Goal: Transaction & Acquisition: Obtain resource

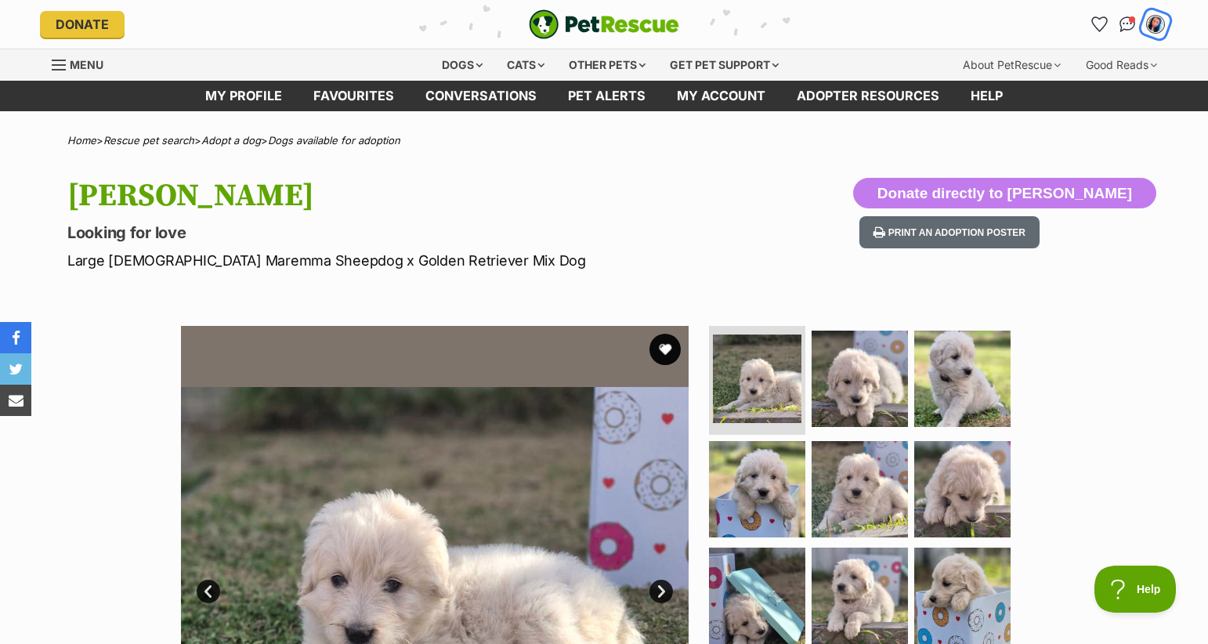
click at [1152, 21] on img "My account" at bounding box center [1155, 24] width 20 height 20
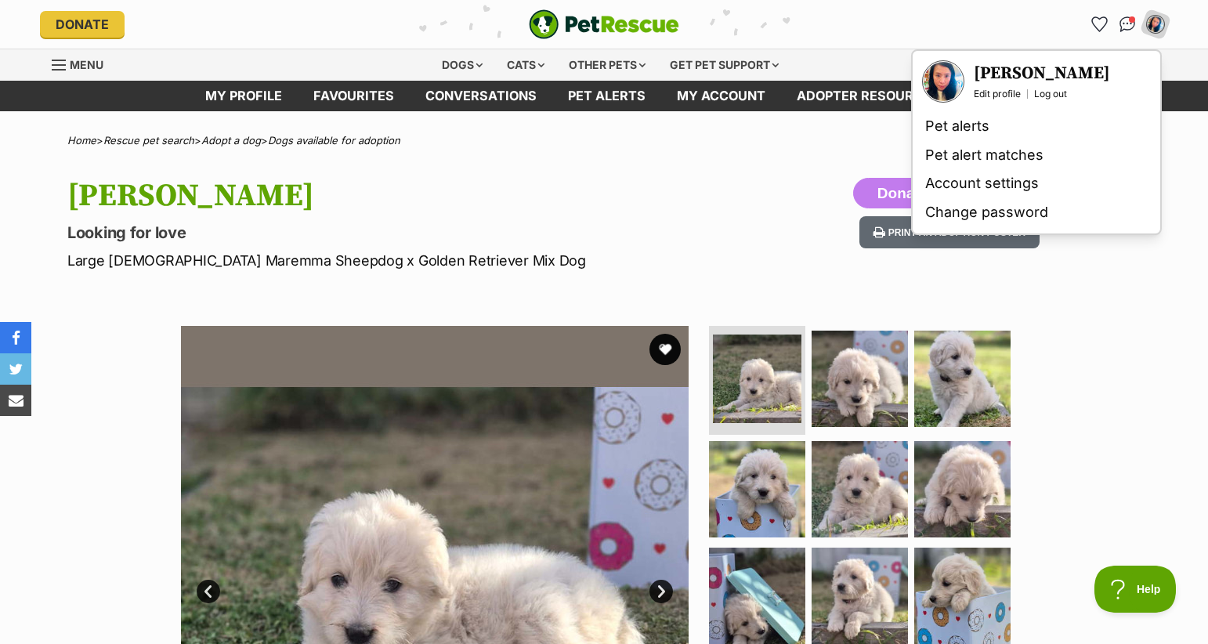
click at [911, 9] on div "Donate PetRescue home My account Sy Ho Edit profile Log out Pet alerts Pet aler…" at bounding box center [604, 24] width 1128 height 49
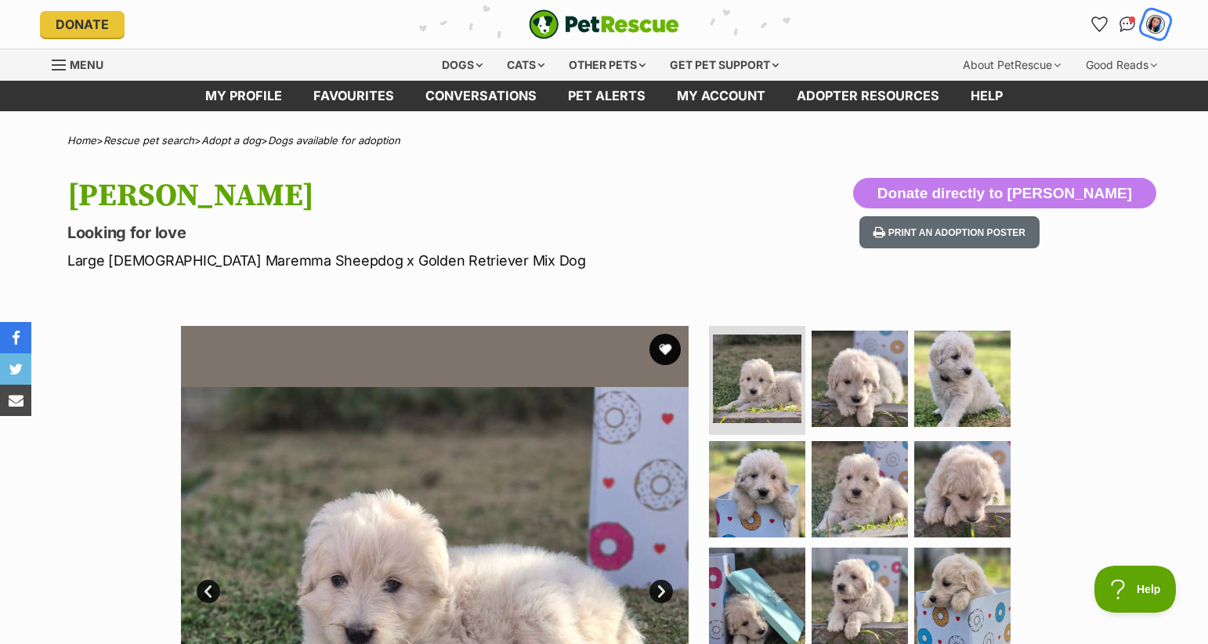
click at [1156, 23] on img "My account" at bounding box center [1155, 24] width 20 height 20
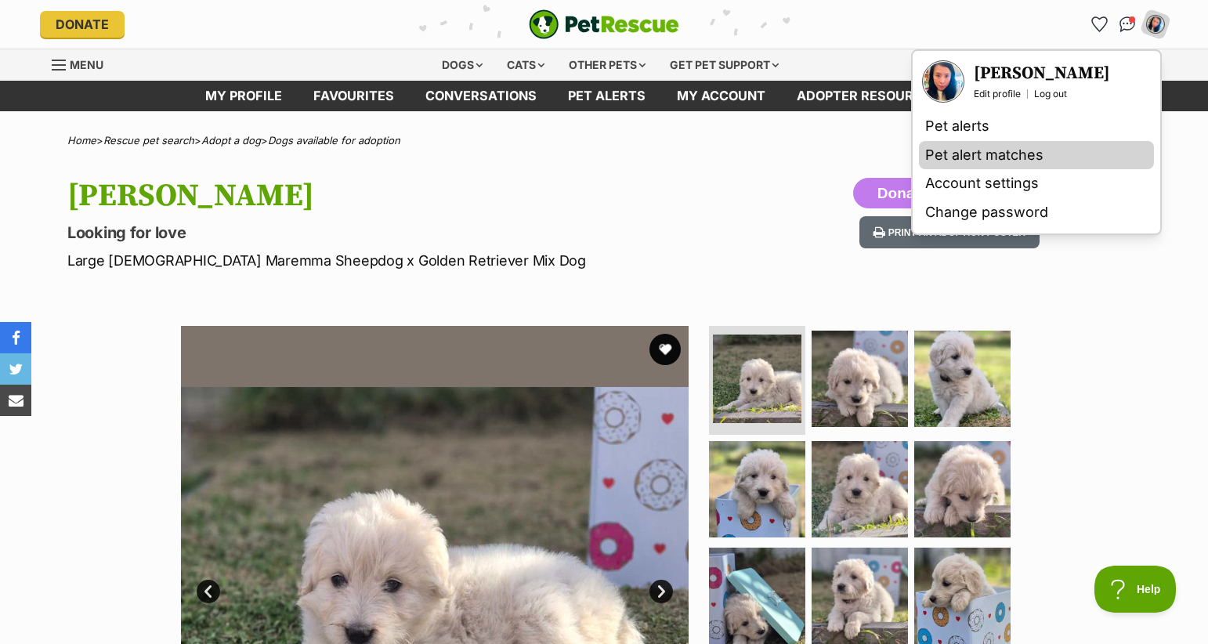
click at [930, 146] on link "Pet alert matches" at bounding box center [1036, 155] width 235 height 29
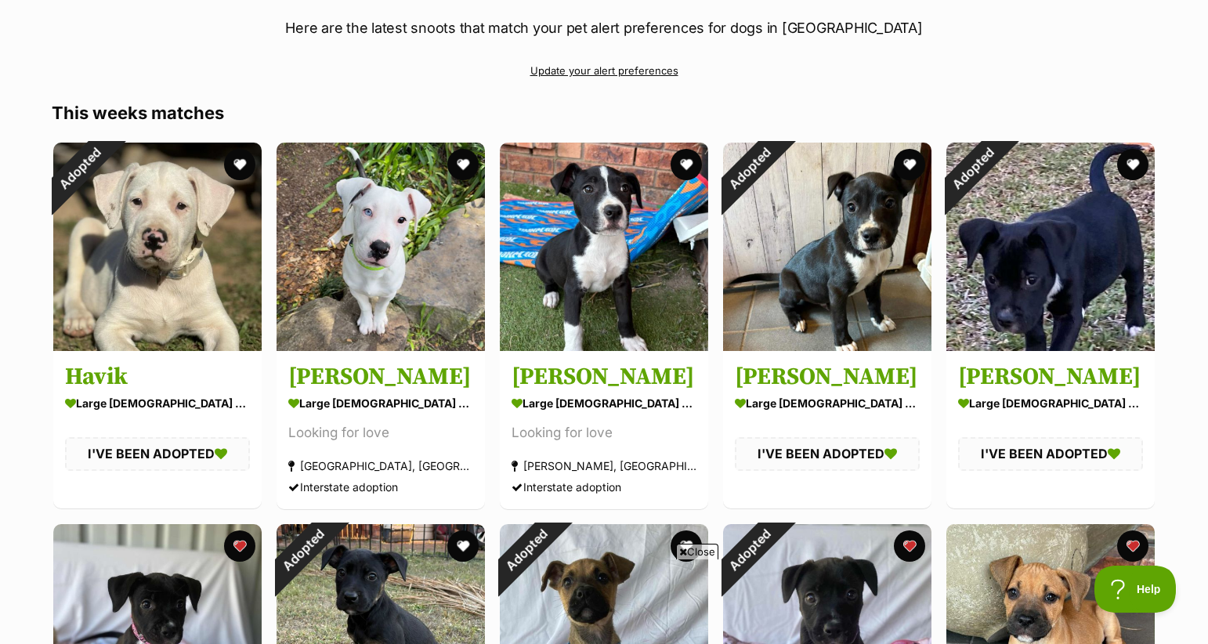
scroll to position [190, 0]
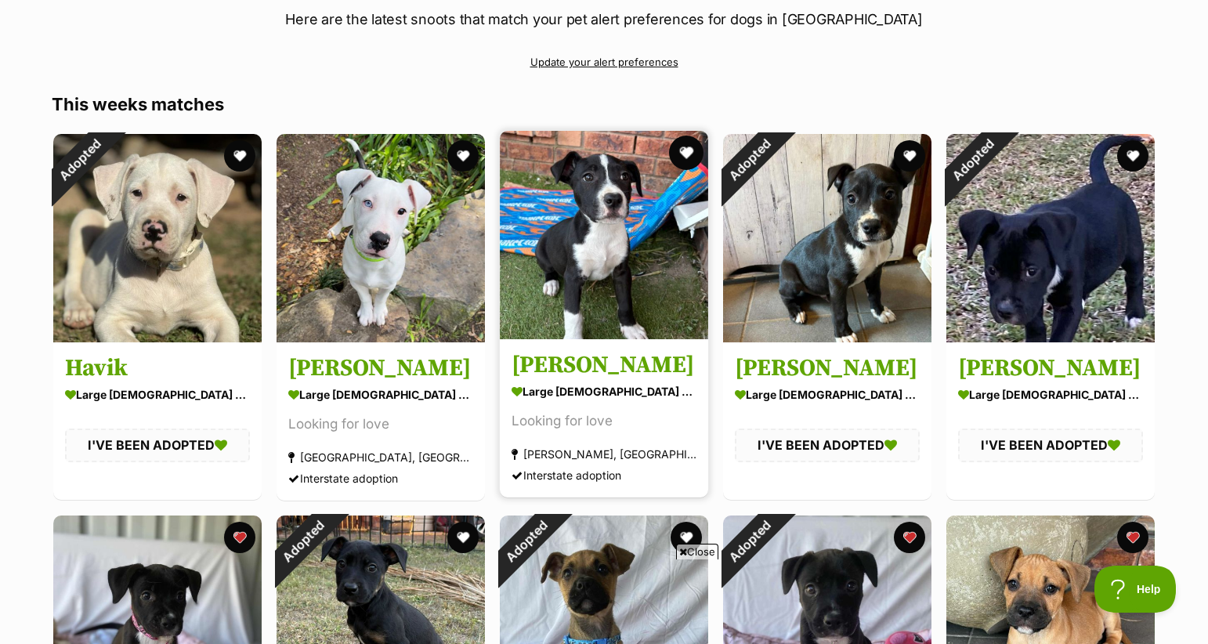
drag, startPoint x: 685, startPoint y: 152, endPoint x: 696, endPoint y: 152, distance: 11.0
click at [685, 152] on button "favourite" at bounding box center [686, 153] width 34 height 34
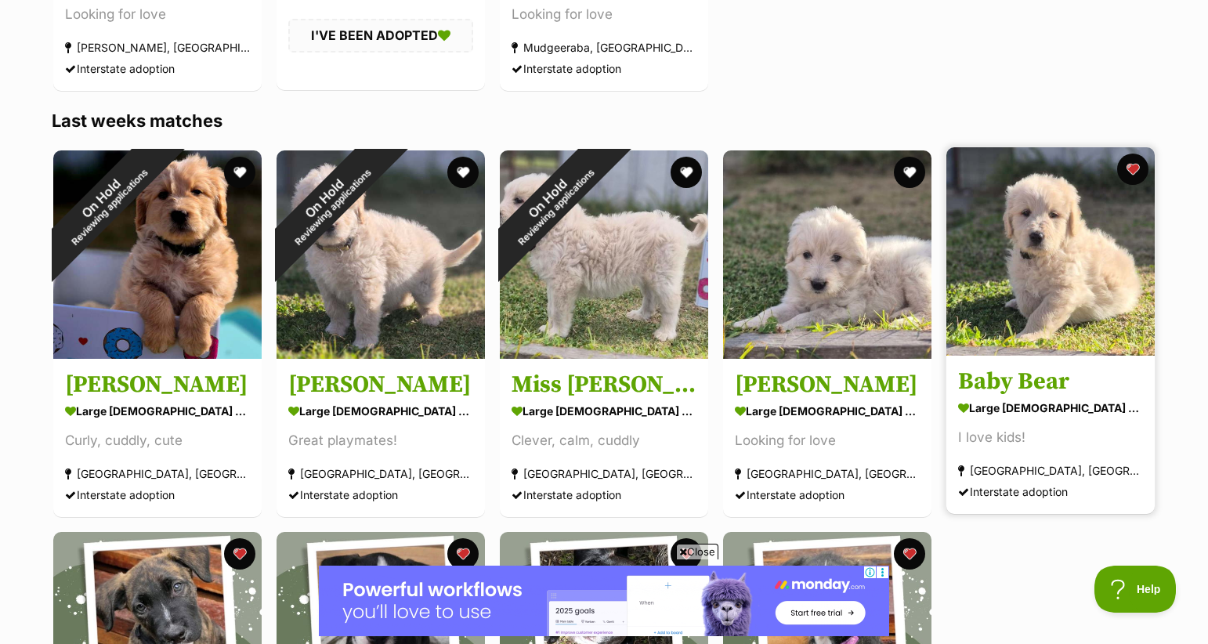
scroll to position [1367, 0]
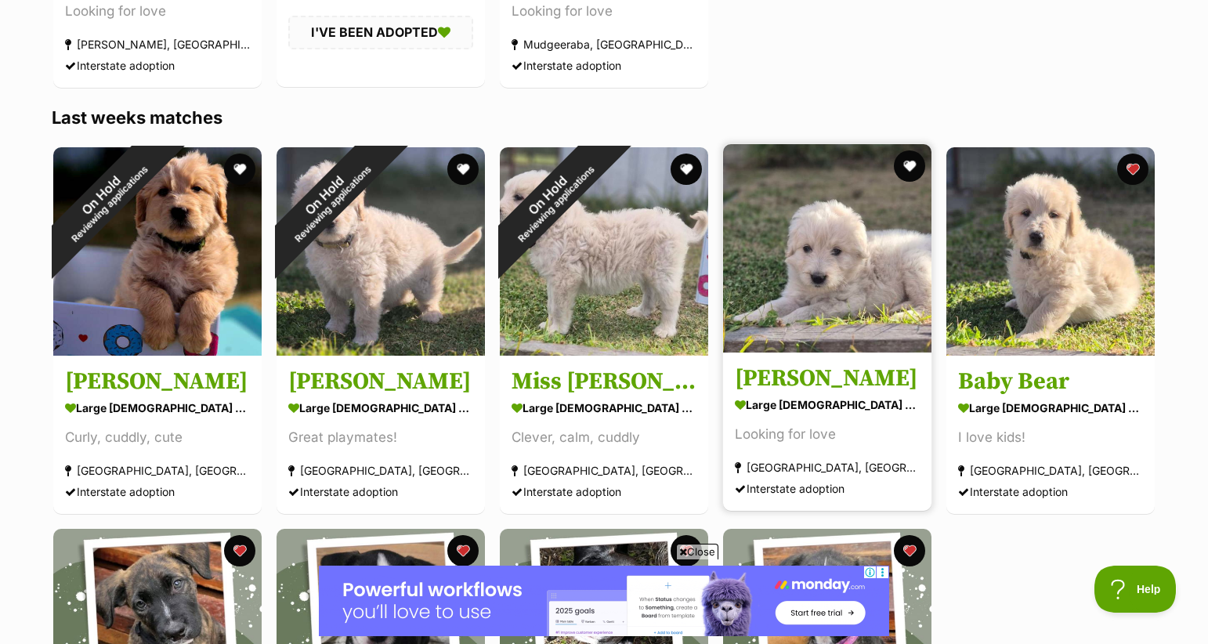
click at [876, 256] on img at bounding box center [827, 248] width 208 height 208
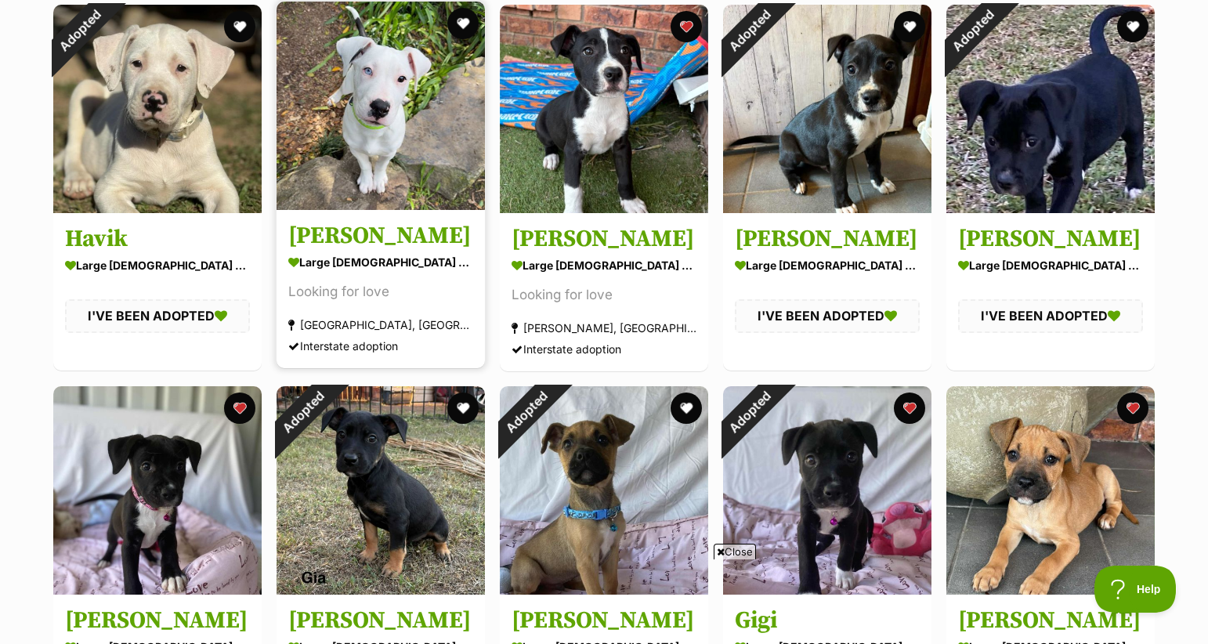
scroll to position [0, 0]
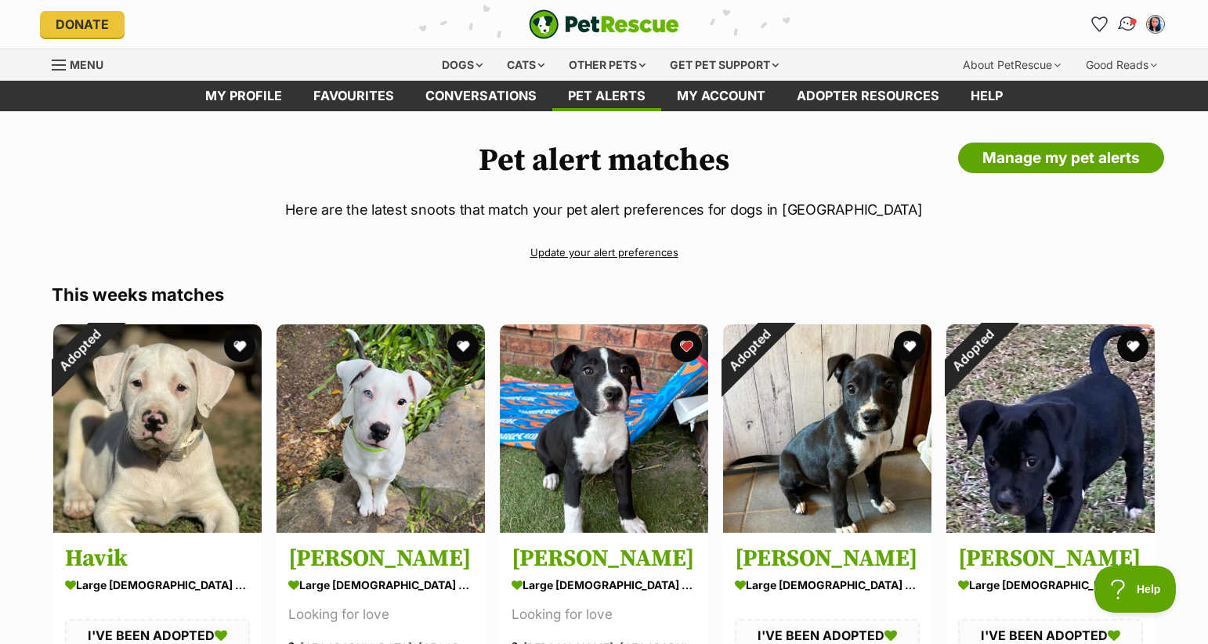
click at [1128, 21] on img "Conversations" at bounding box center [1127, 24] width 21 height 20
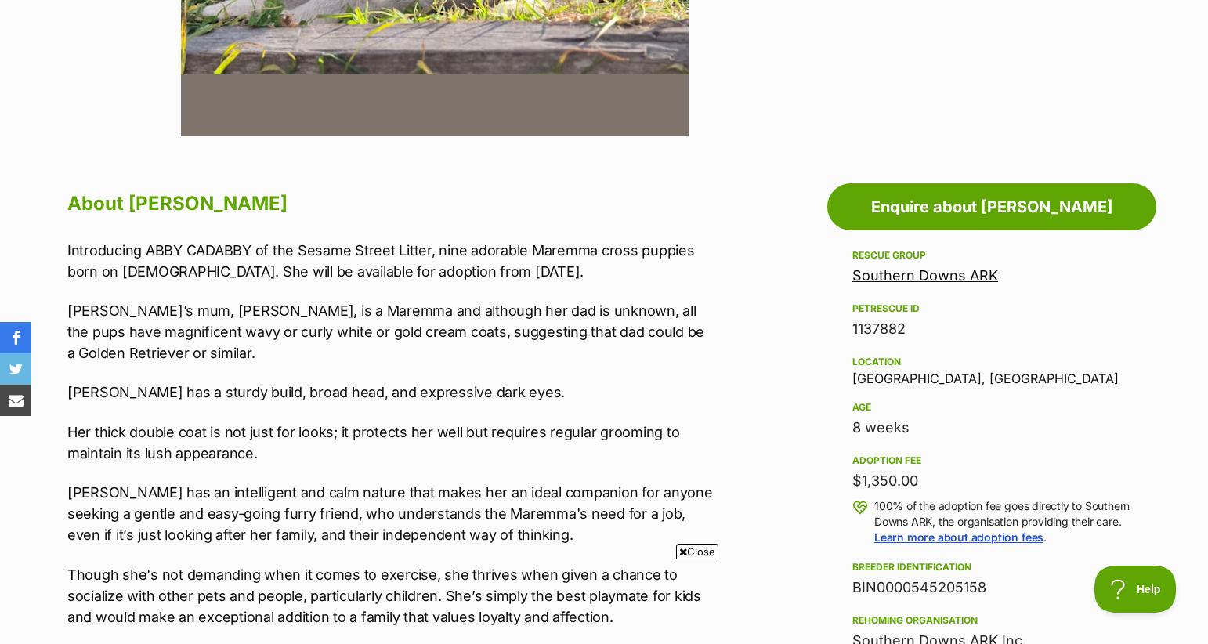
scroll to position [700, 0]
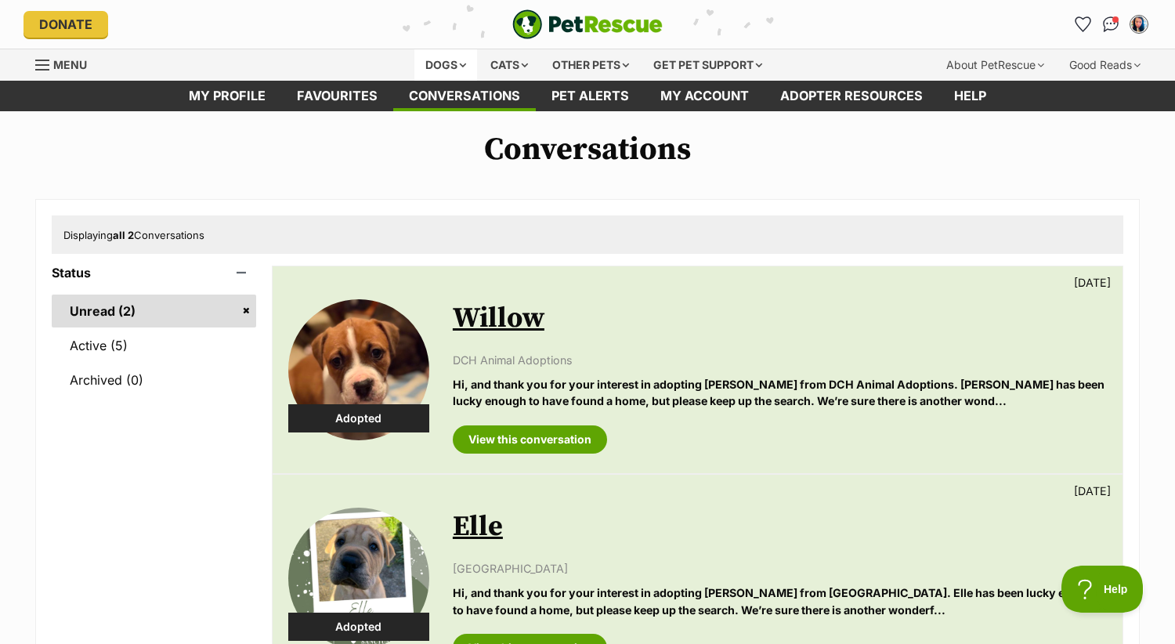
click at [441, 63] on div "Dogs" at bounding box center [445, 64] width 63 height 31
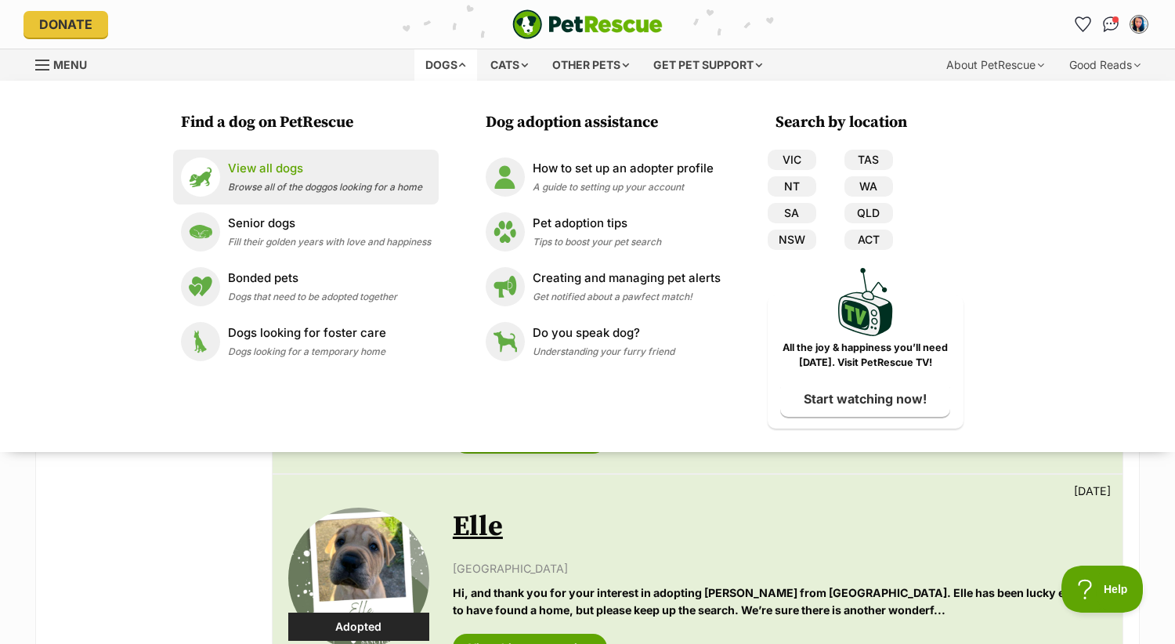
click at [288, 169] on p "View all dogs" at bounding box center [325, 169] width 194 height 18
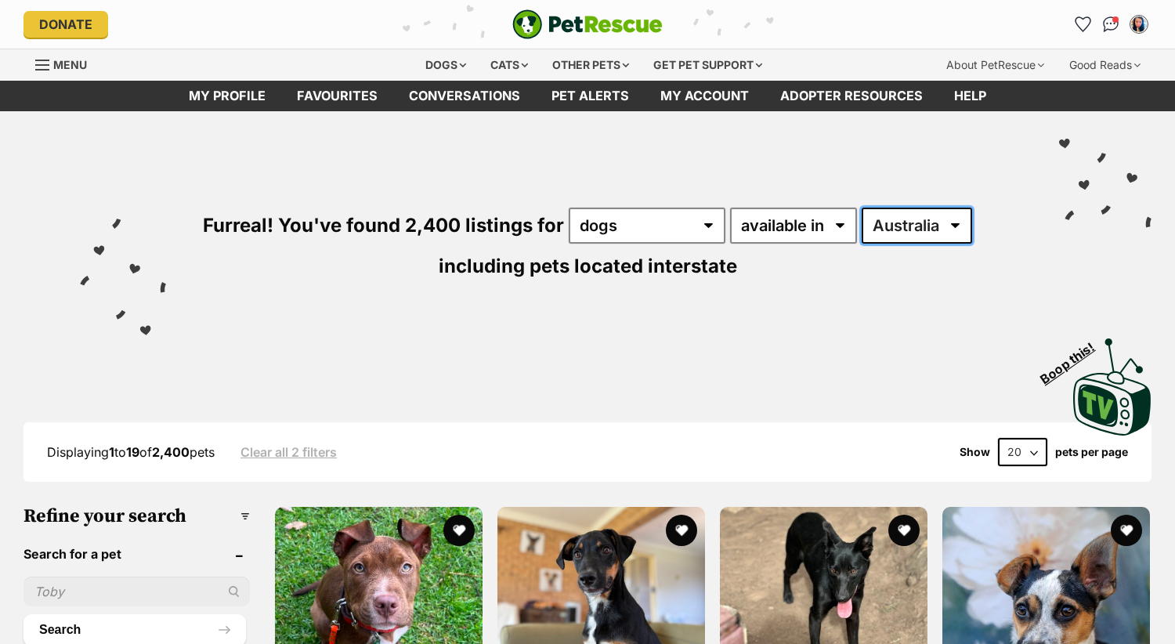
click at [933, 223] on select "Australia ACT NSW NT QLD SA TAS VIC WA" at bounding box center [917, 226] width 110 height 36
select select "ACT"
click at [862, 208] on select "Australia ACT NSW NT QLD SA TAS VIC WA" at bounding box center [917, 226] width 110 height 36
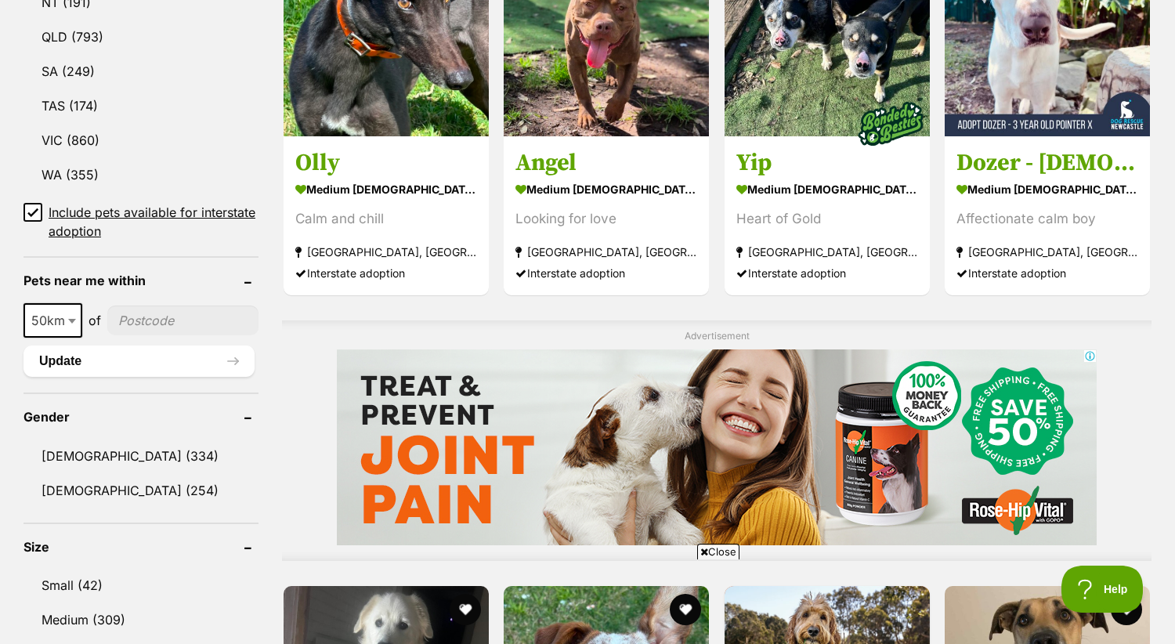
scroll to position [938, 0]
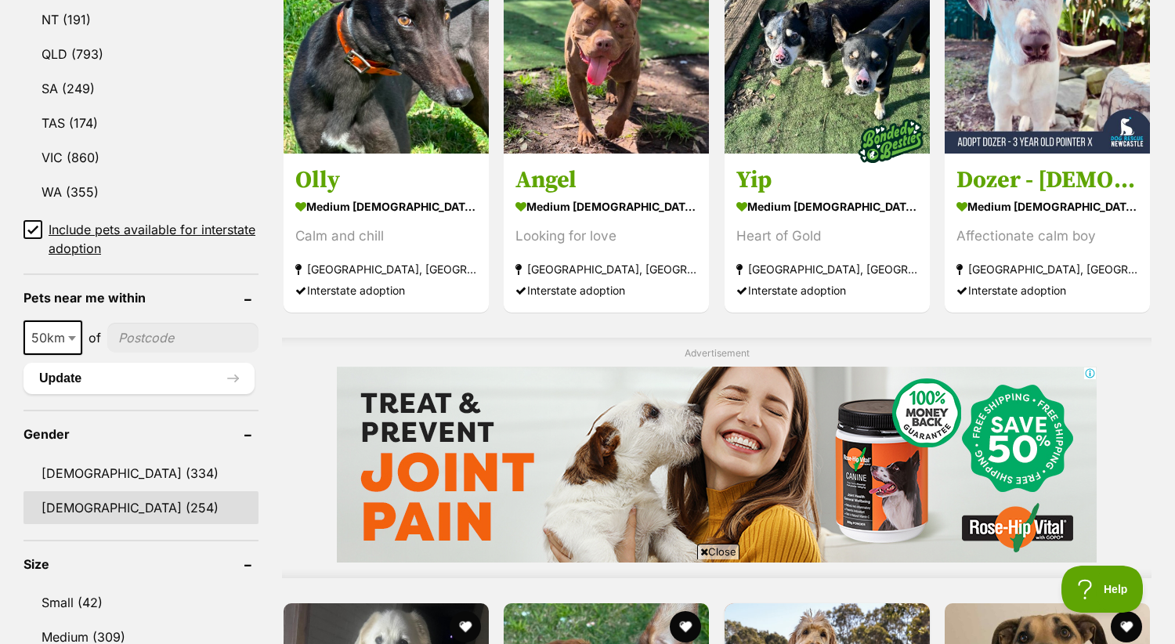
click at [96, 516] on link "[DEMOGRAPHIC_DATA] (254)" at bounding box center [141, 507] width 235 height 33
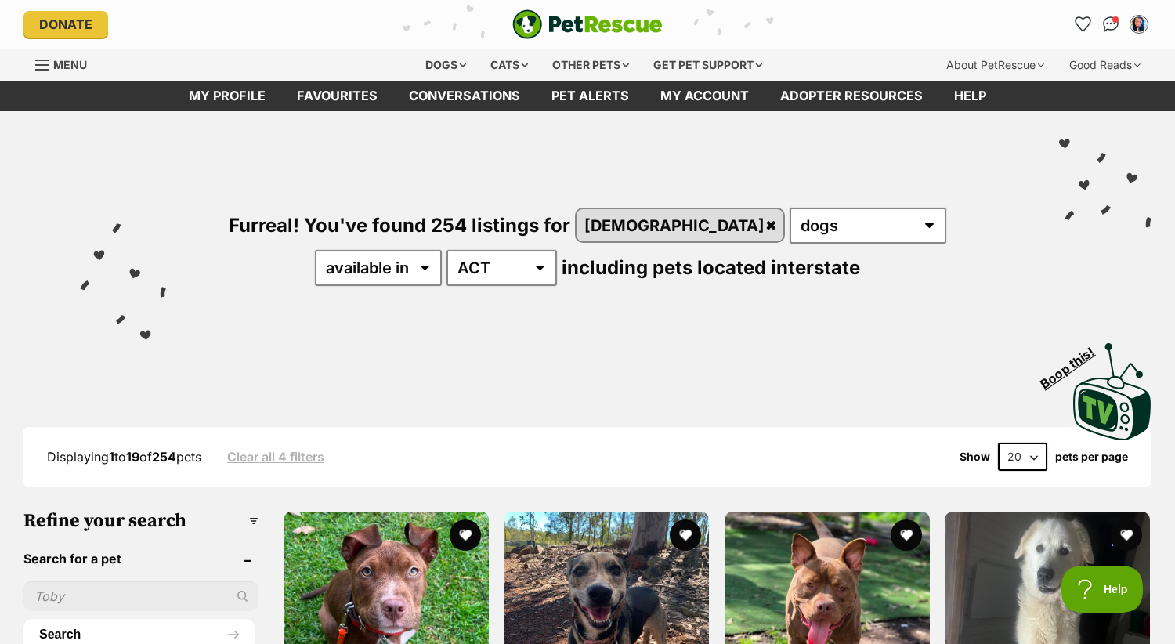
click at [1023, 458] on select "20 40 60" at bounding box center [1022, 457] width 49 height 28
select select "60"
click at [998, 443] on select "20 40 60" at bounding box center [1022, 457] width 49 height 28
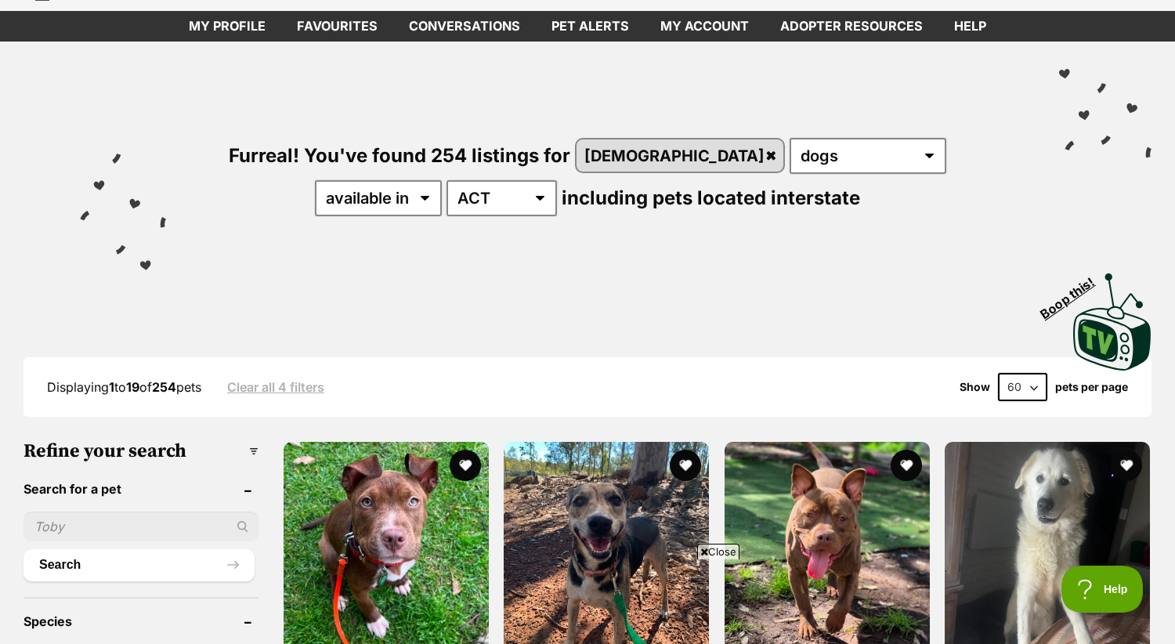
scroll to position [85, 0]
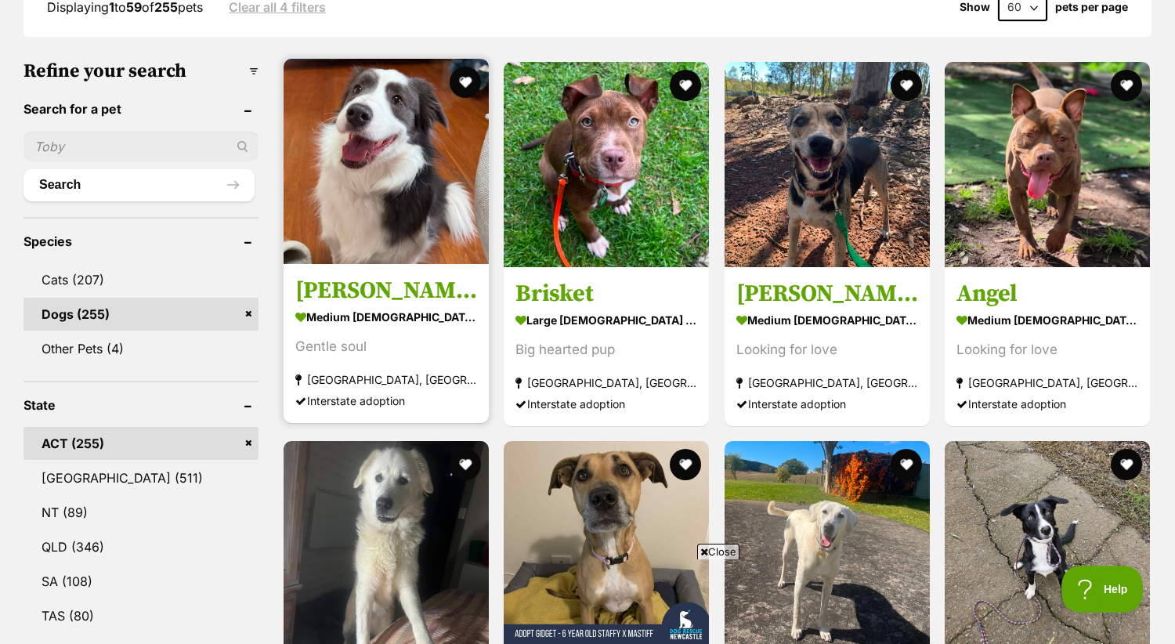
click at [357, 165] on img at bounding box center [386, 161] width 205 height 205
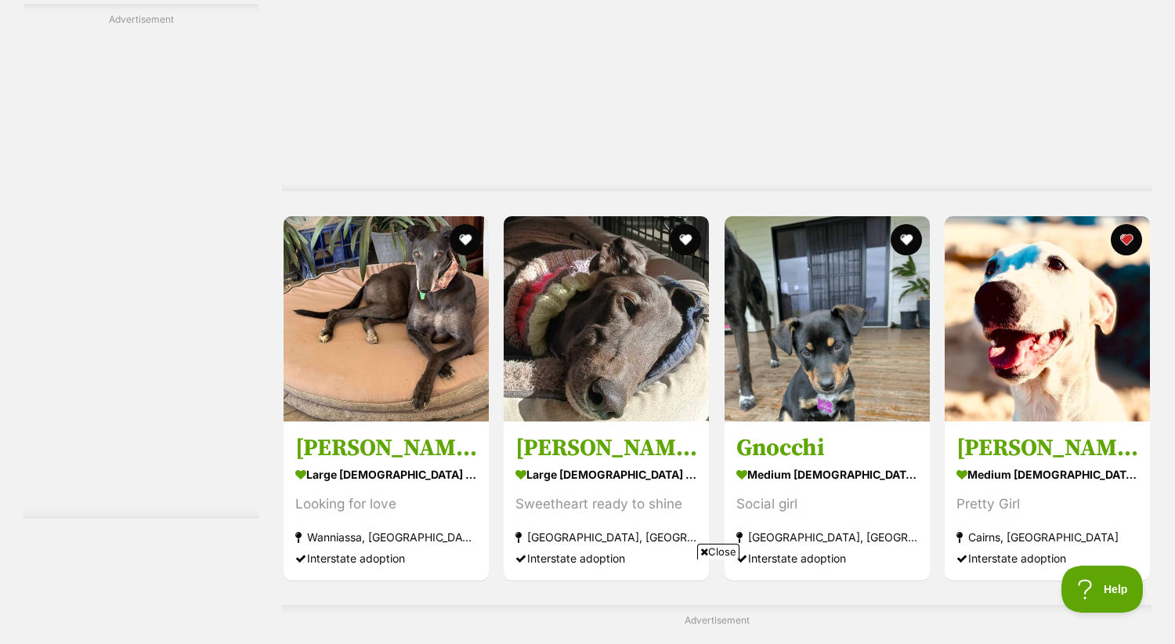
scroll to position [5642, 0]
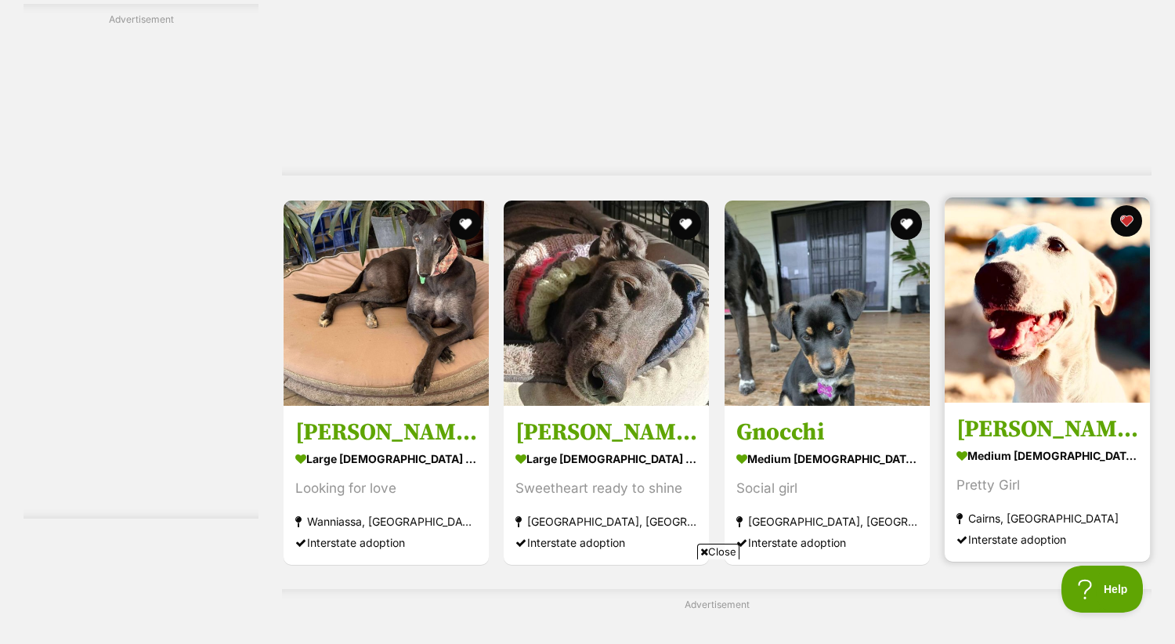
click at [1069, 298] on img at bounding box center [1047, 299] width 205 height 205
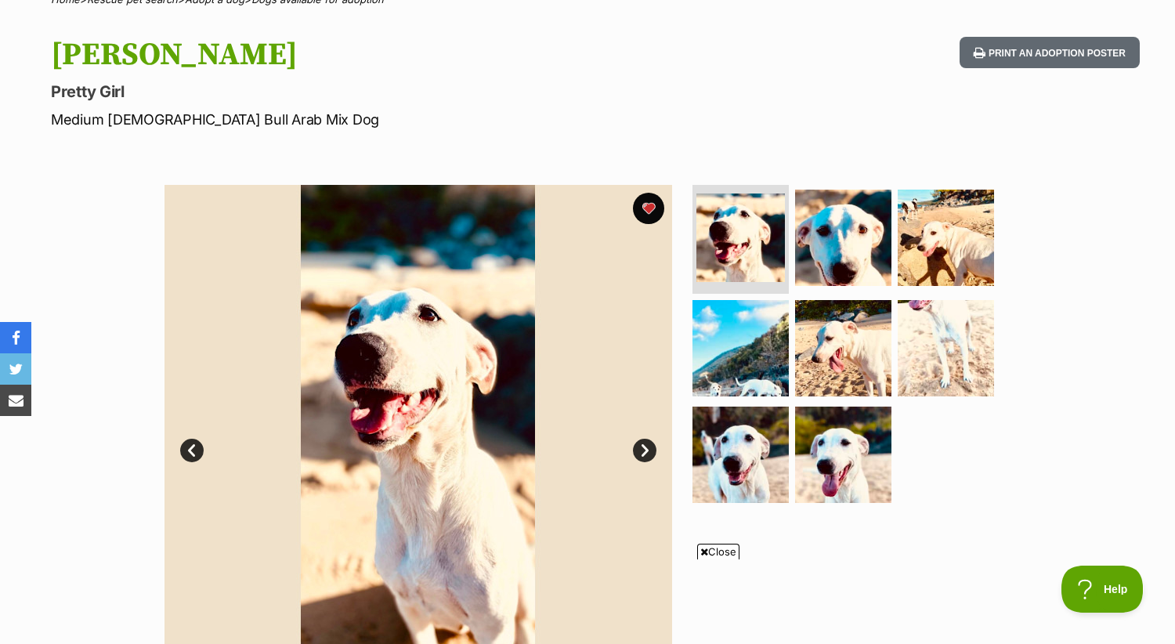
scroll to position [139, 0]
